Goal: Transaction & Acquisition: Purchase product/service

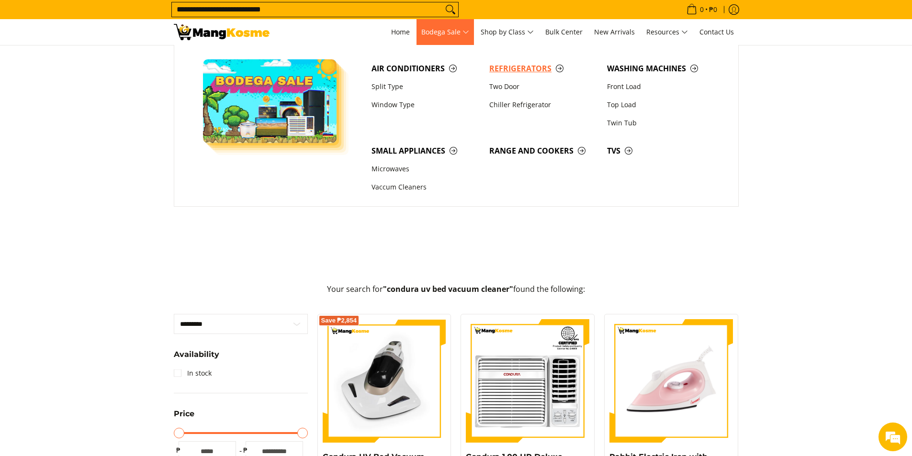
click at [514, 69] on span "Refrigerators" at bounding box center [543, 69] width 108 height 12
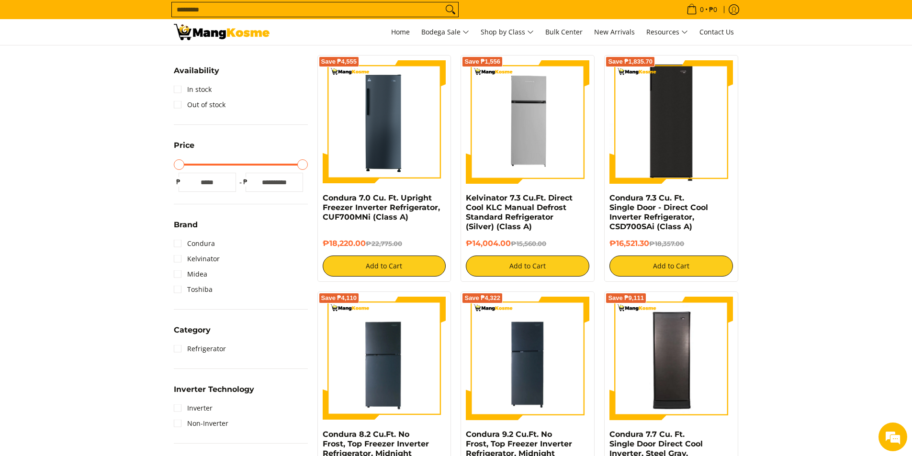
scroll to position [287, 0]
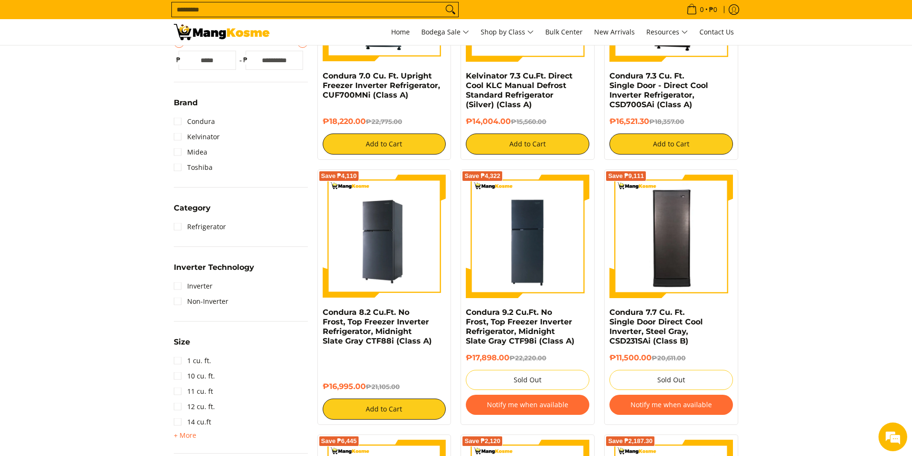
click at [389, 242] on img at bounding box center [385, 237] width 124 height 124
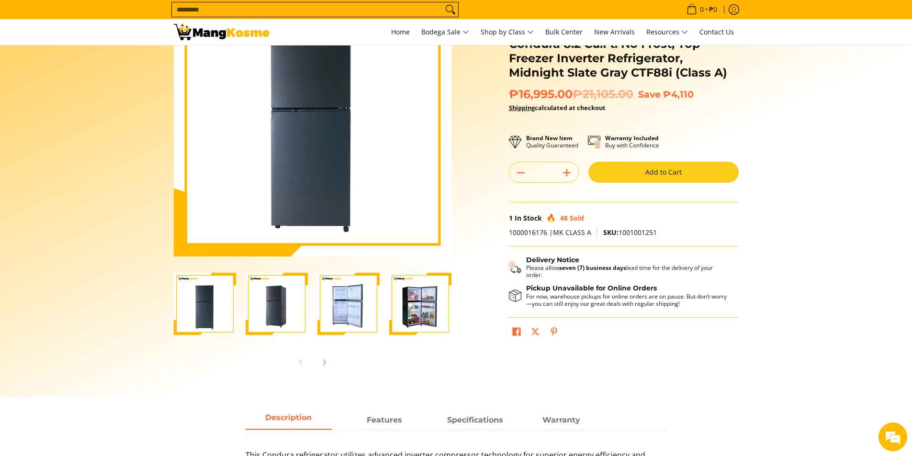
scroll to position [192, 0]
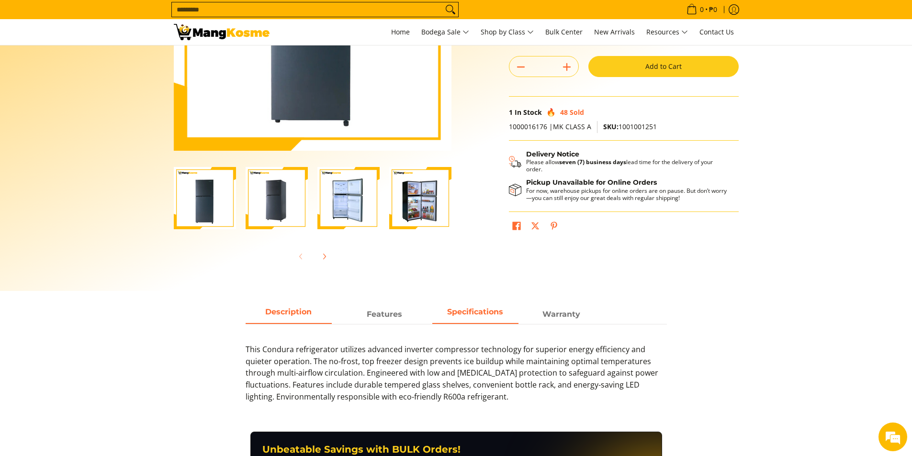
click at [468, 318] on span "Specifications" at bounding box center [475, 314] width 86 height 17
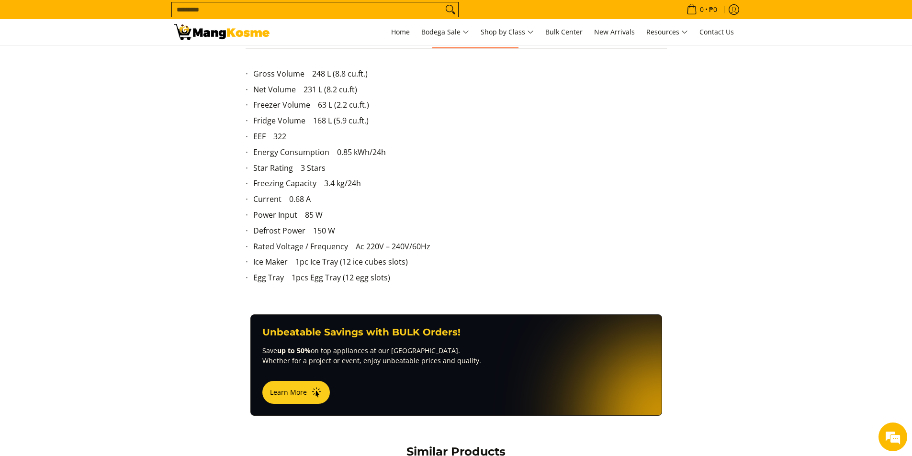
scroll to position [335, 0]
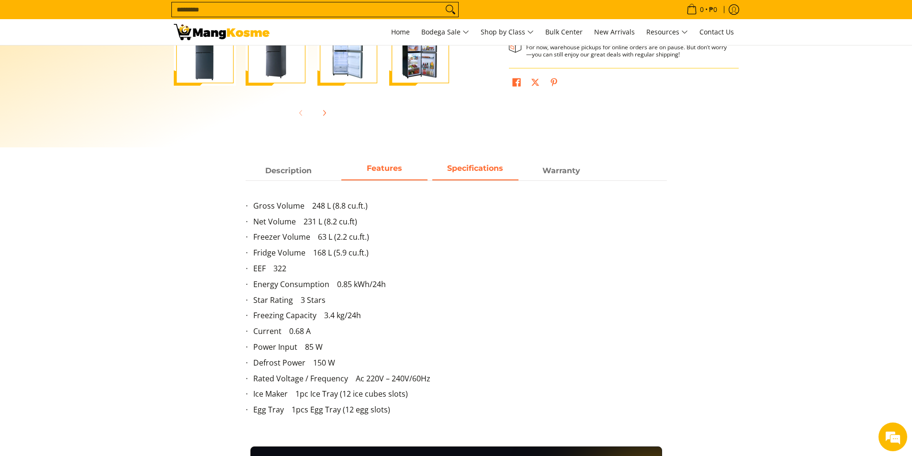
click at [386, 170] on strong "Features" at bounding box center [384, 168] width 35 height 9
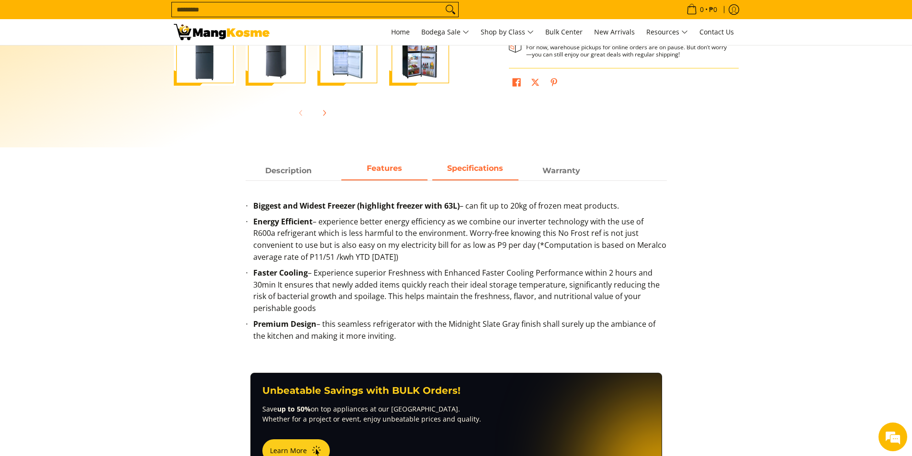
click at [458, 168] on strong "Specifications" at bounding box center [475, 168] width 56 height 9
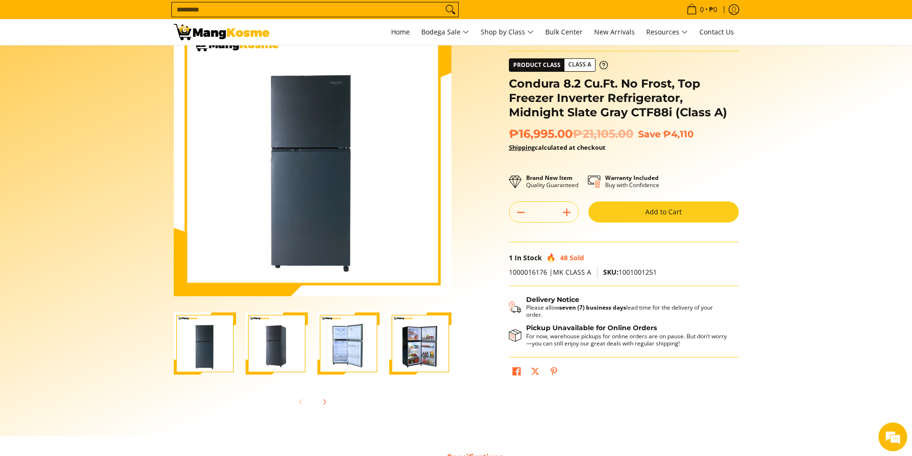
scroll to position [0, 0]
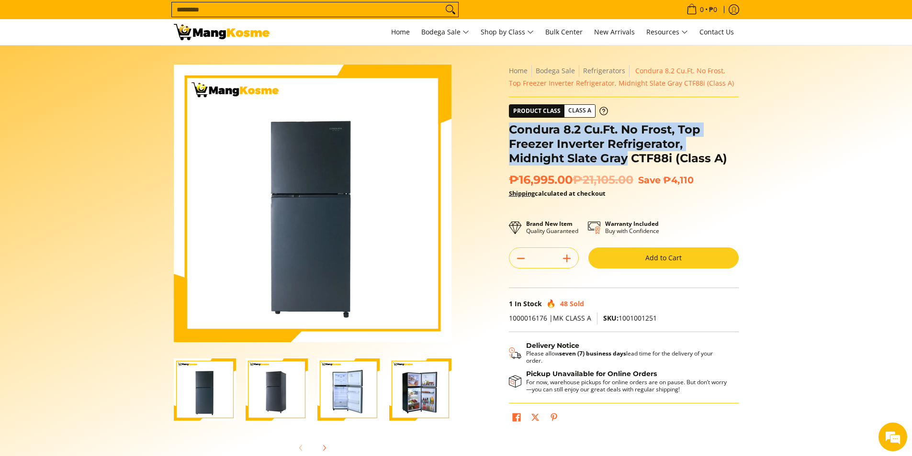
drag, startPoint x: 509, startPoint y: 126, endPoint x: 628, endPoint y: 159, distance: 123.4
click at [628, 159] on h1 "Condura 8.2 Cu.Ft. No Frost, Top Freezer Inverter Refrigerator, Midnight Slate …" at bounding box center [624, 144] width 230 height 43
copy h1 "Condura 8.2 Cu.Ft. No Frost, Top Freezer Inverter Refrigerator, Midnight Slate …"
